Goal: Information Seeking & Learning: Learn about a topic

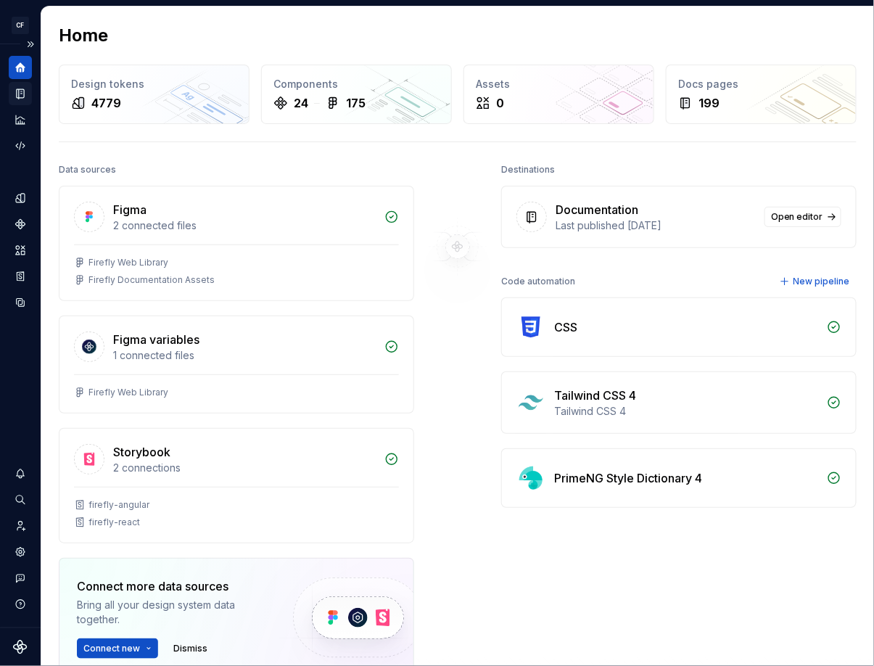
click at [17, 94] on icon "Documentation" at bounding box center [20, 93] width 13 height 13
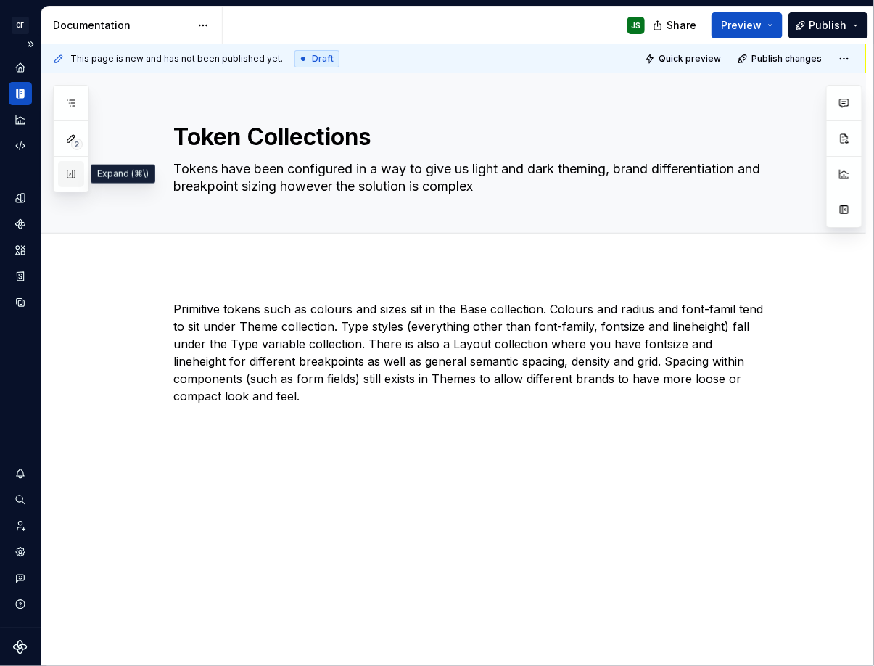
click at [64, 175] on button "button" at bounding box center [71, 174] width 26 height 26
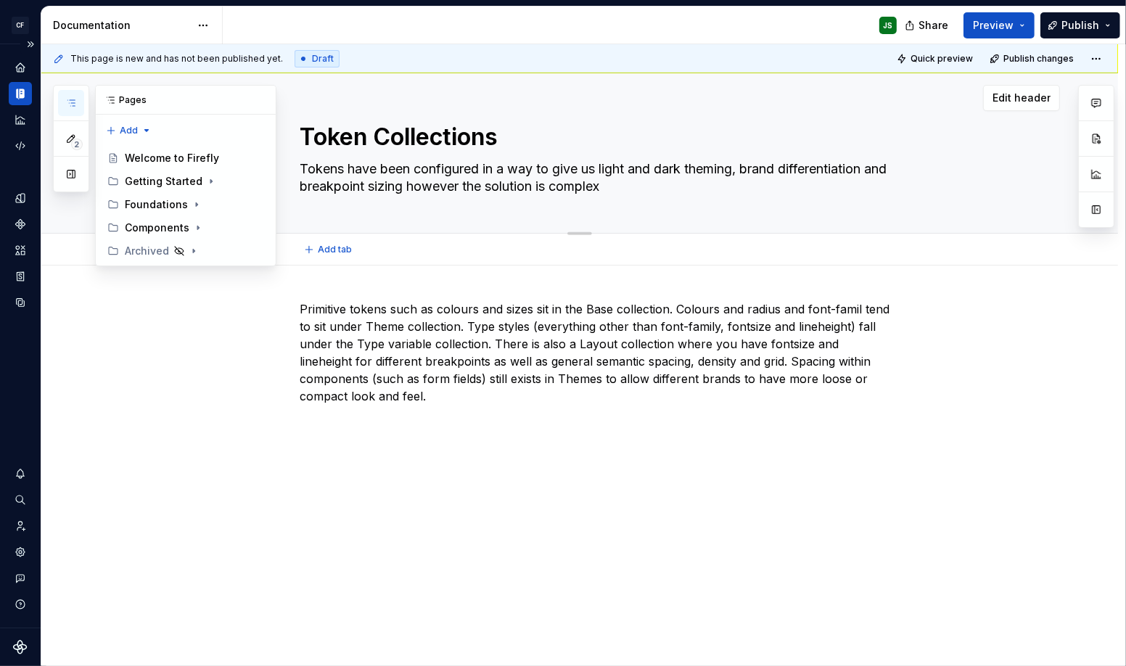
click at [462, 80] on div "Token Collections Tokens have been configured in a way to give us light and dar…" at bounding box center [597, 153] width 595 height 160
click at [65, 103] on icon "button" at bounding box center [71, 103] width 12 height 12
click at [70, 176] on button "button" at bounding box center [71, 174] width 26 height 26
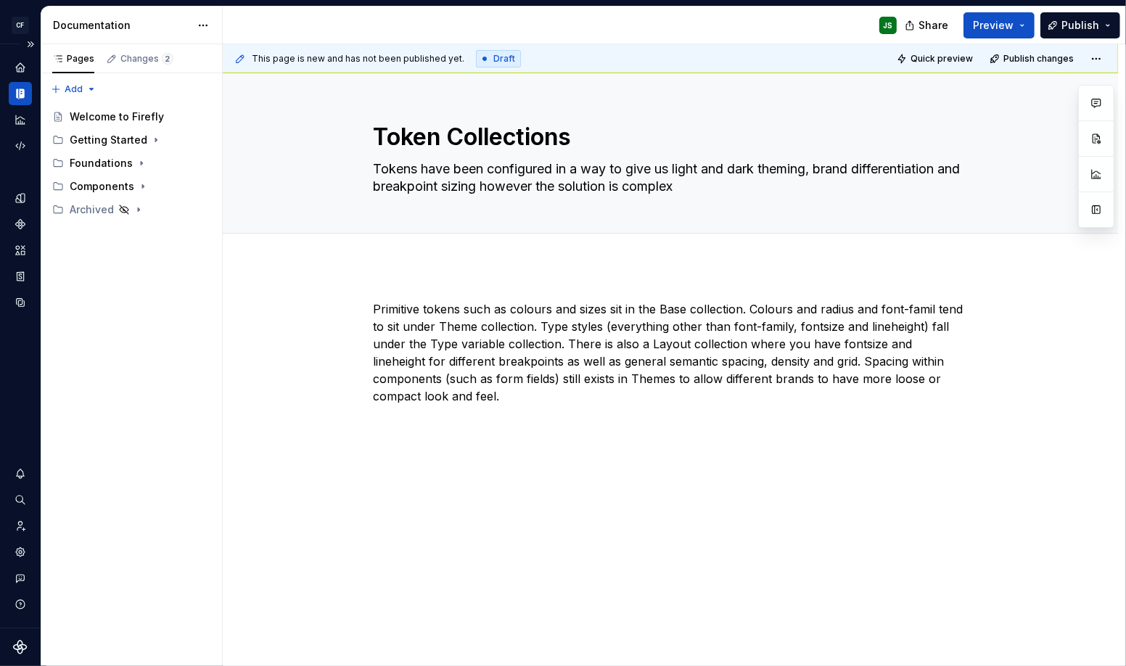
type textarea "*"
